Goal: Information Seeking & Learning: Find specific fact

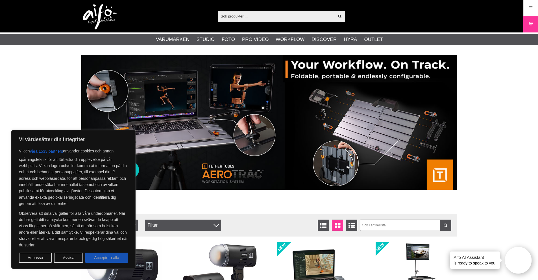
click at [110, 258] on button "Acceptera alla" at bounding box center [106, 258] width 43 height 10
checkbox input "true"
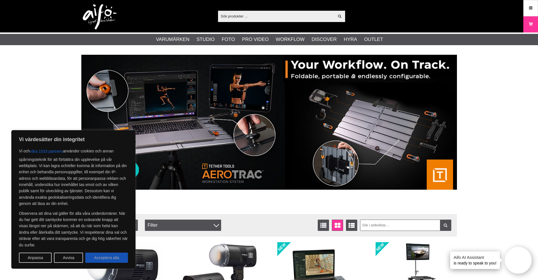
checkbox input "true"
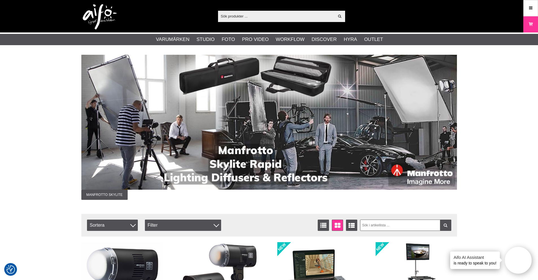
click at [259, 15] on input "text" at bounding box center [276, 16] width 117 height 8
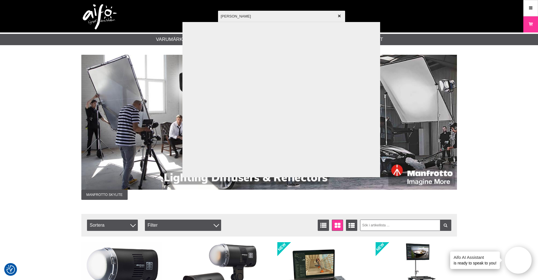
type input "nikon"
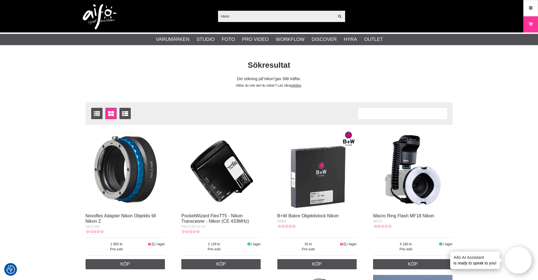
click at [257, 16] on input "nikon" at bounding box center [276, 16] width 117 height 8
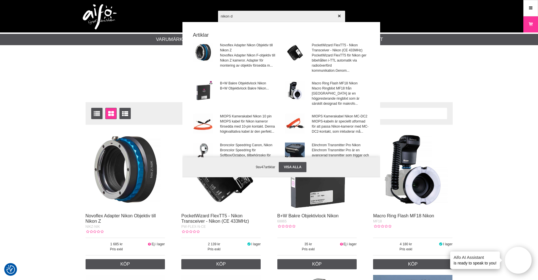
type input "nikon d1"
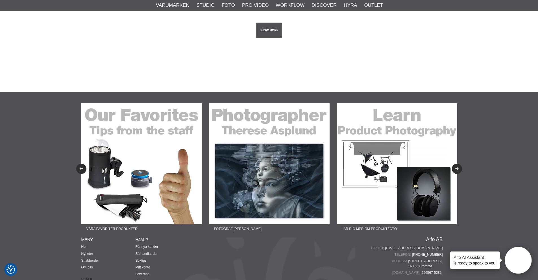
scroll to position [1110, 0]
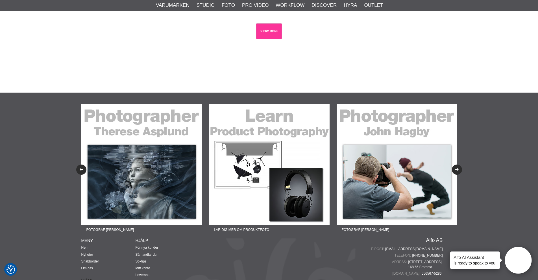
click at [270, 33] on link "SHOW MORE" at bounding box center [269, 31] width 26 height 16
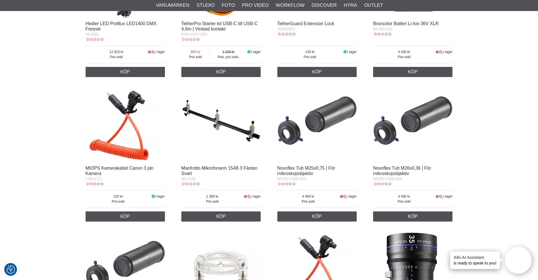
scroll to position [4941, 0]
